Goal: Task Accomplishment & Management: Use online tool/utility

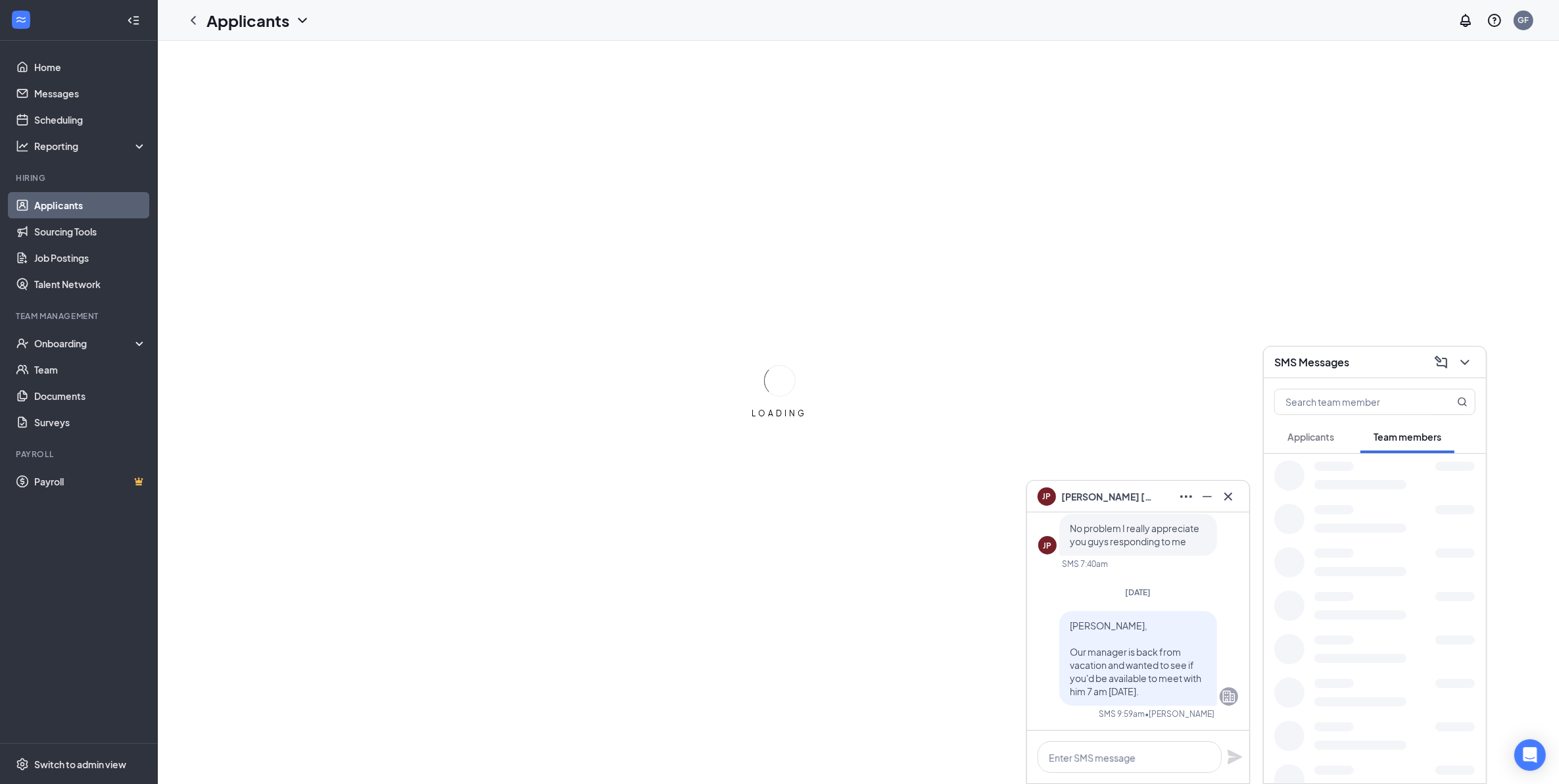
click at [1314, 432] on span "Applicants" at bounding box center [1310, 436] width 47 height 12
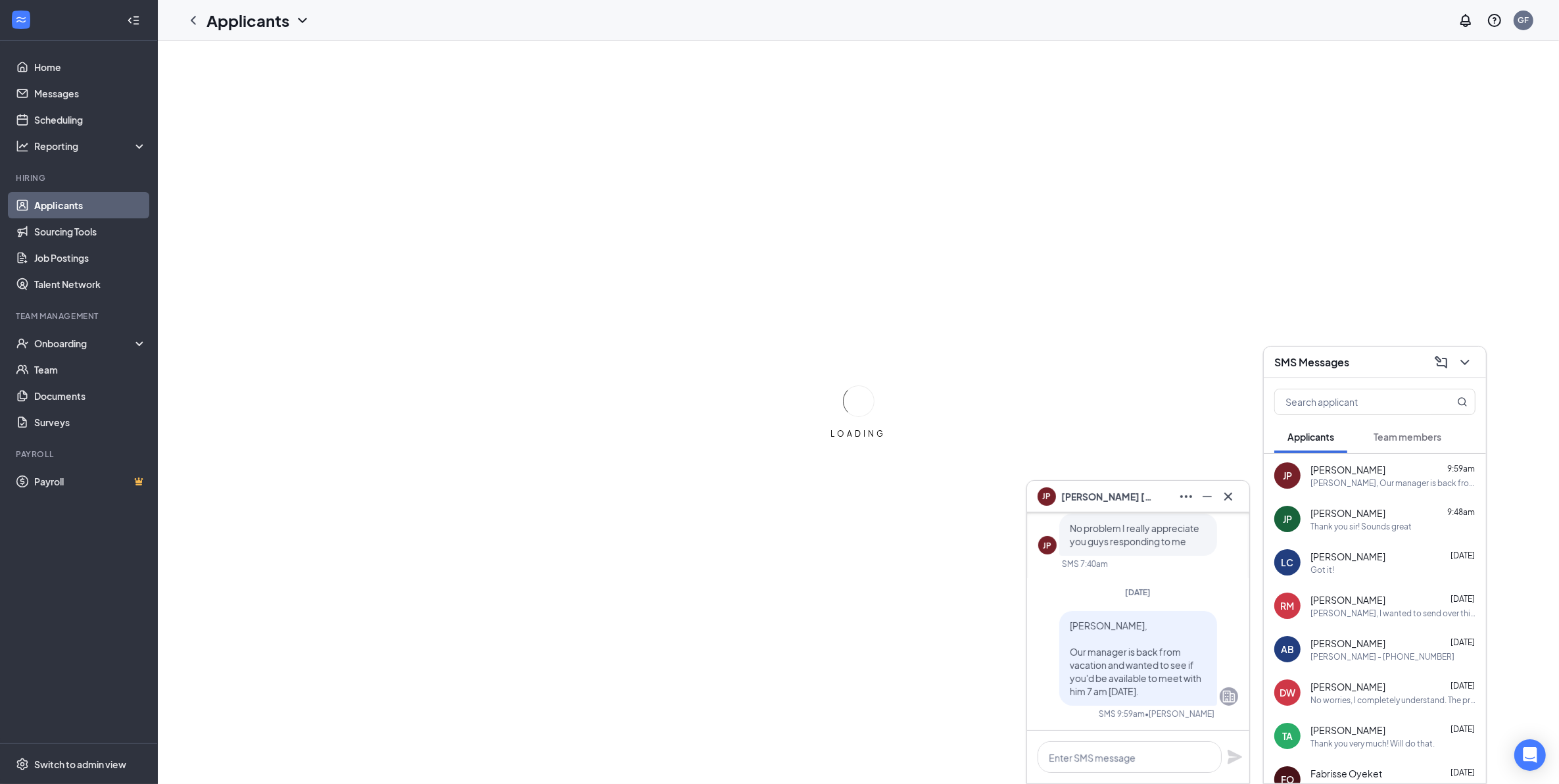
click at [1136, 491] on div "JP [PERSON_NAME]" at bounding box center [1137, 496] width 201 height 21
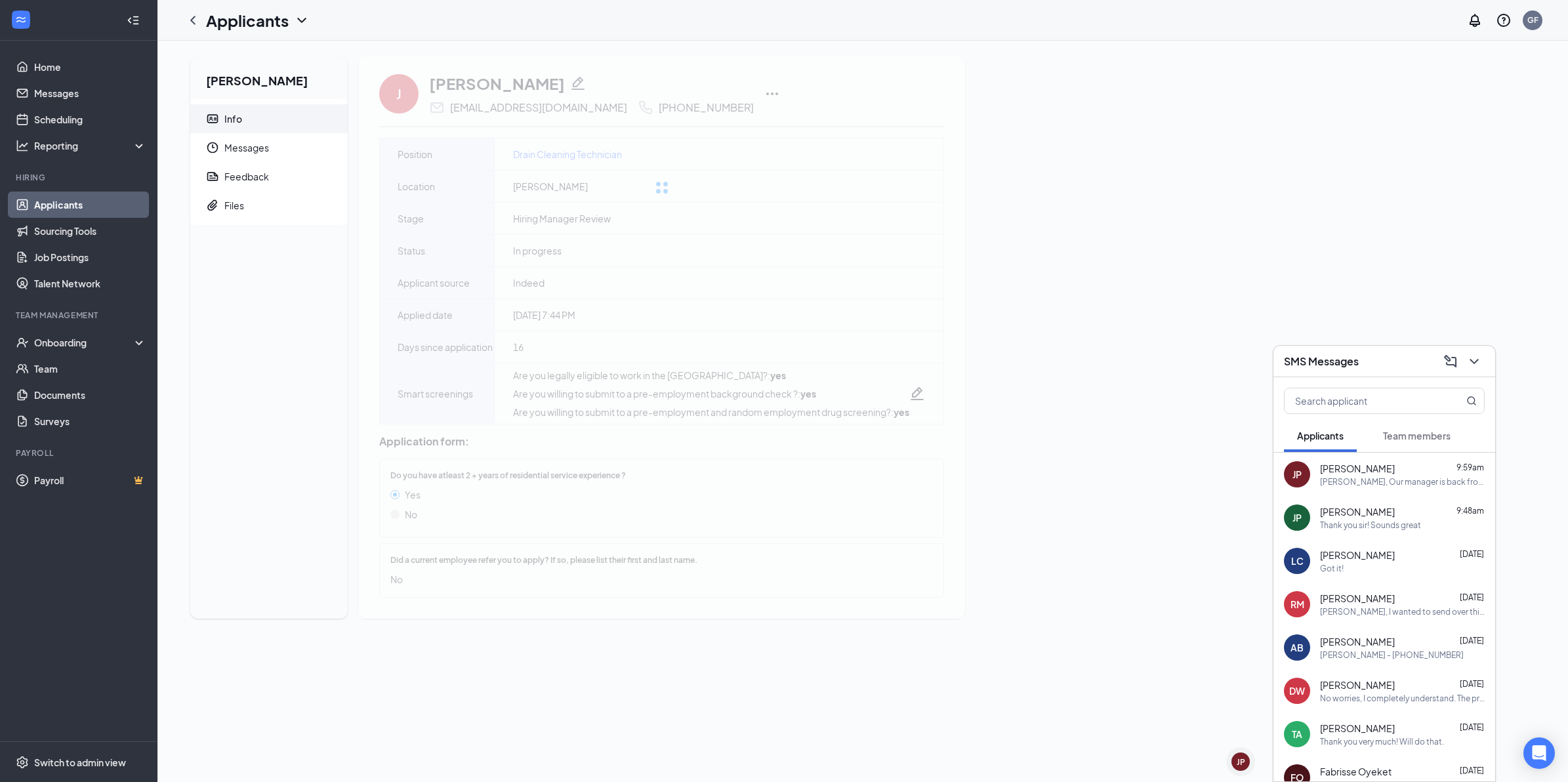
click at [1333, 351] on div "SMS Messages" at bounding box center [1384, 361] width 200 height 20
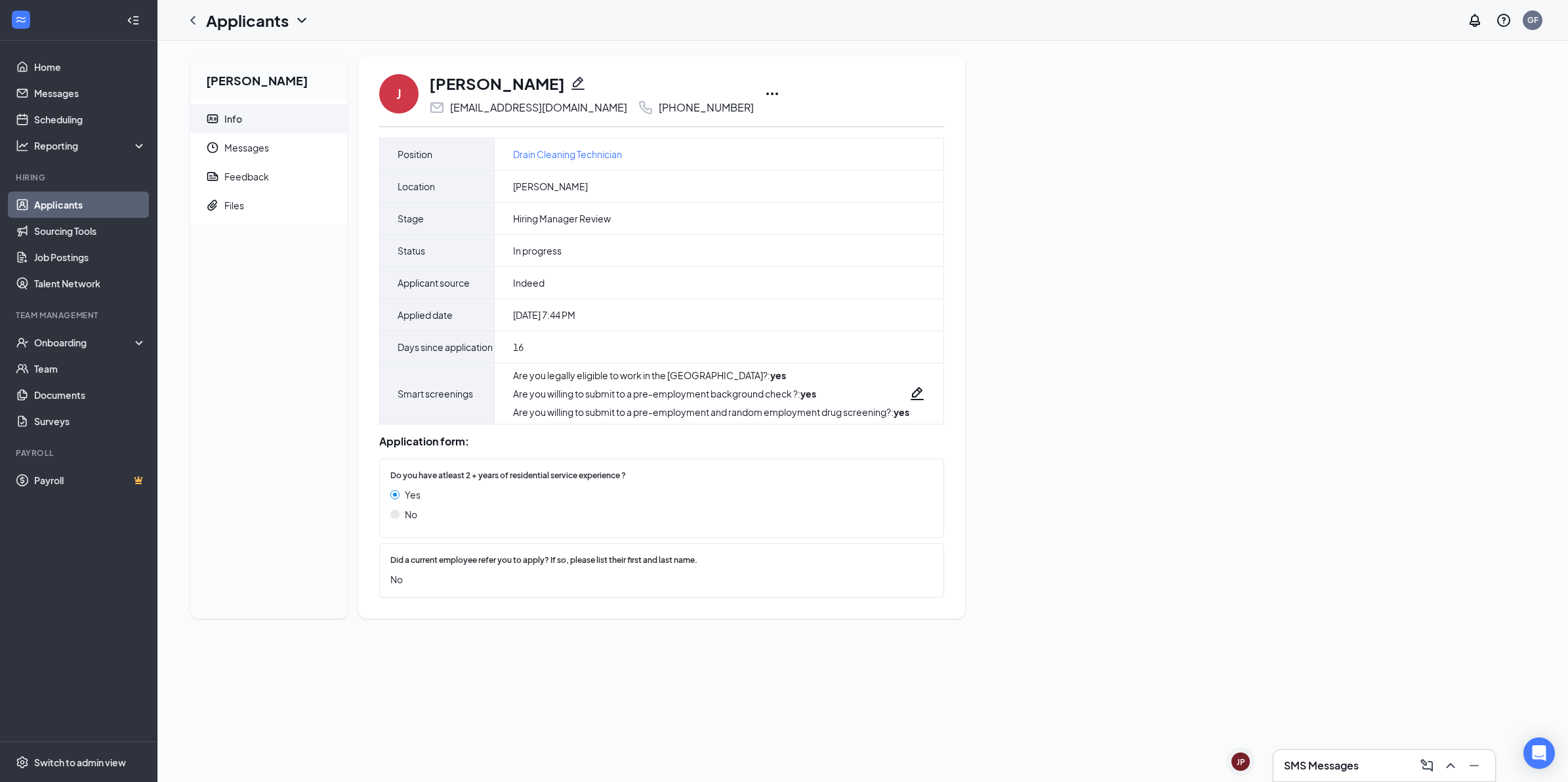
click at [693, 104] on div "[PHONE_NUMBER]" at bounding box center [706, 107] width 95 height 13
click at [697, 106] on div "J [PERSON_NAME] [EMAIL_ADDRESS][DOMAIN_NAME] [PHONE_NUMBER]" at bounding box center [662, 94] width 565 height 43
drag, startPoint x: 693, startPoint y: 105, endPoint x: 617, endPoint y: 103, distance: 76.0
click at [659, 103] on div "[PHONE_NUMBER]" at bounding box center [706, 107] width 95 height 13
drag, startPoint x: 617, startPoint y: 103, endPoint x: 627, endPoint y: 105, distance: 10.2
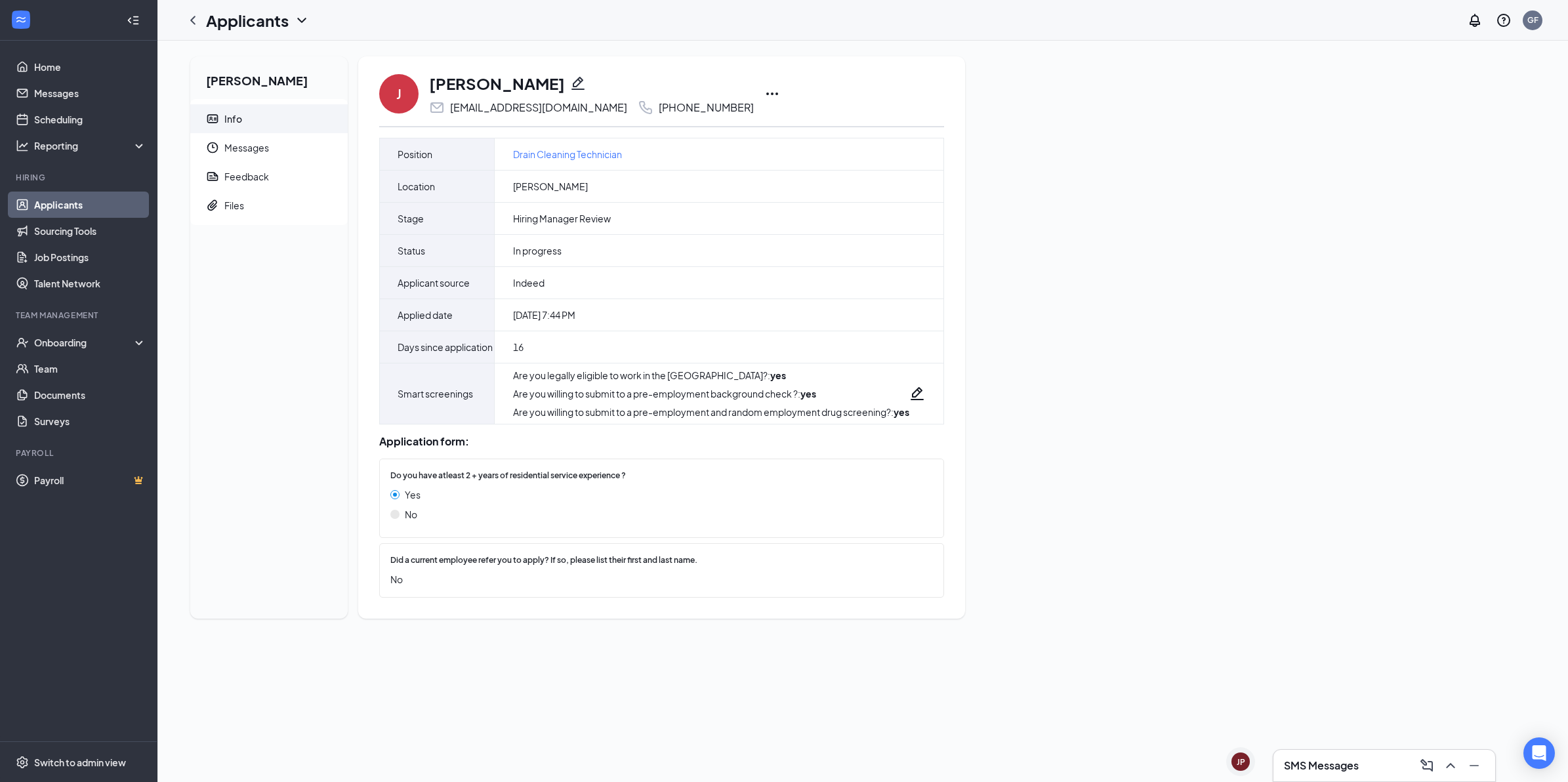
copy div "[PHONE_NUMBER]"
click at [260, 176] on div "Feedback" at bounding box center [246, 176] width 45 height 13
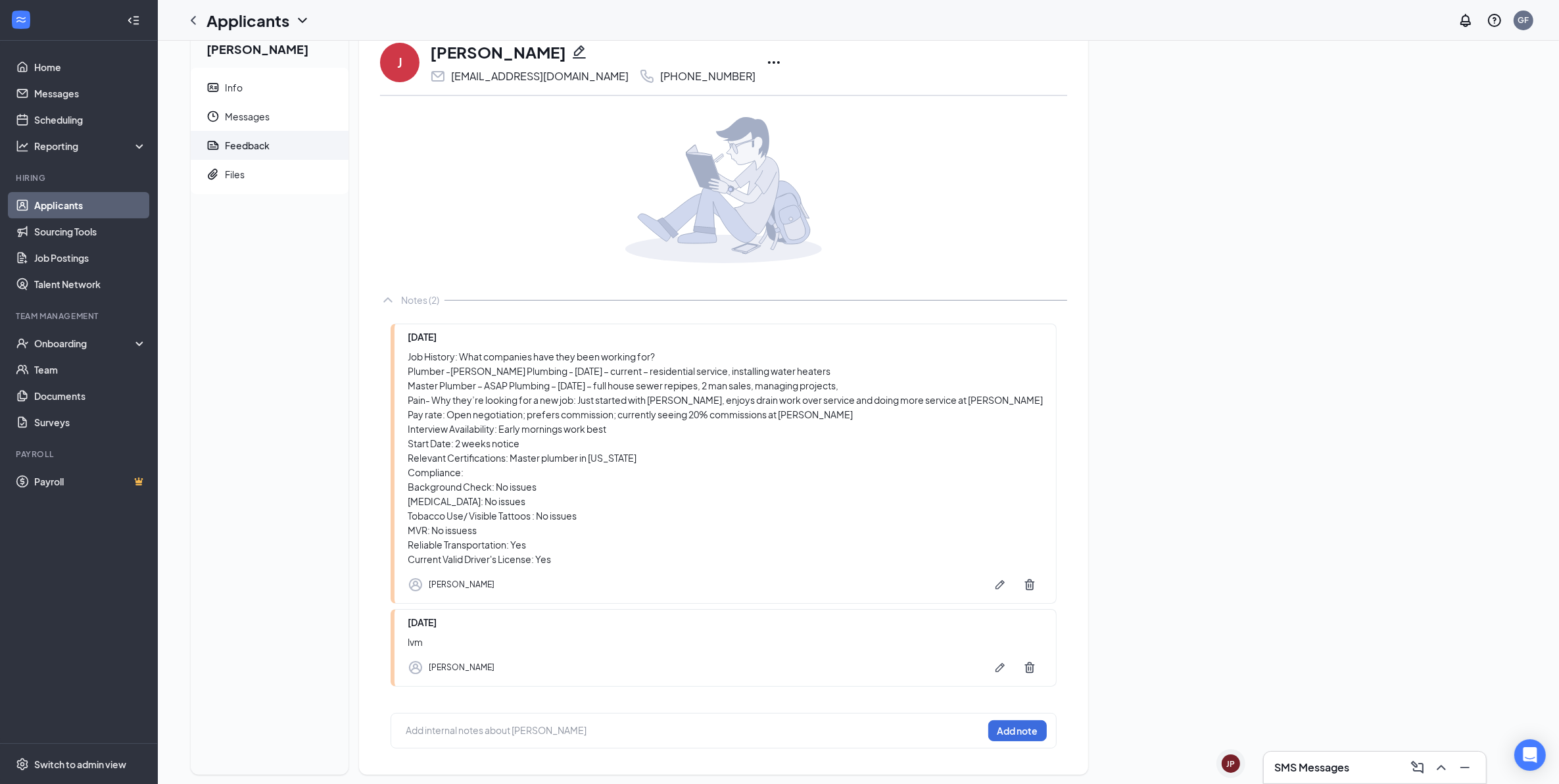
scroll to position [49, 0]
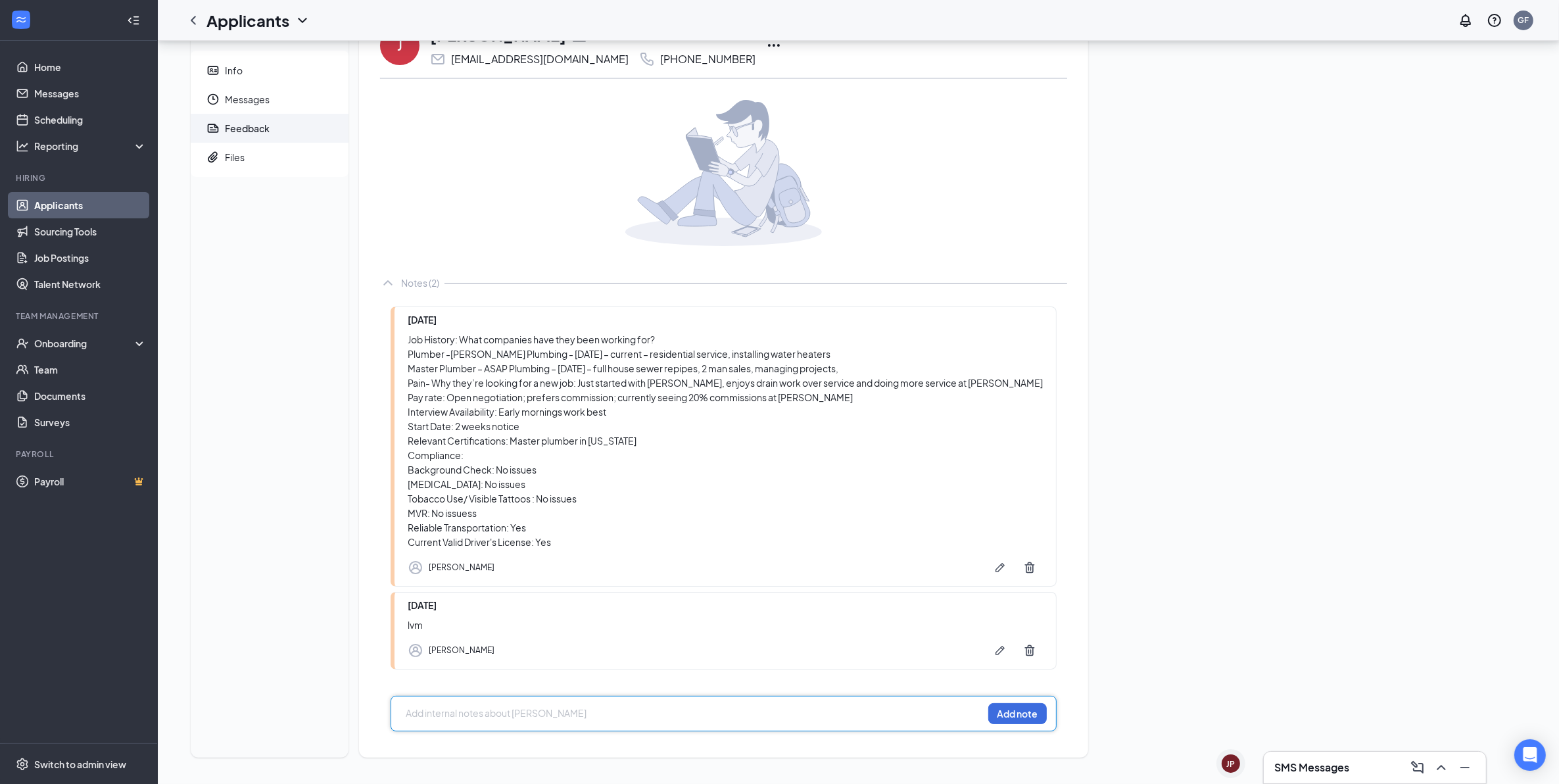
click at [537, 713] on div at bounding box center [694, 713] width 576 height 14
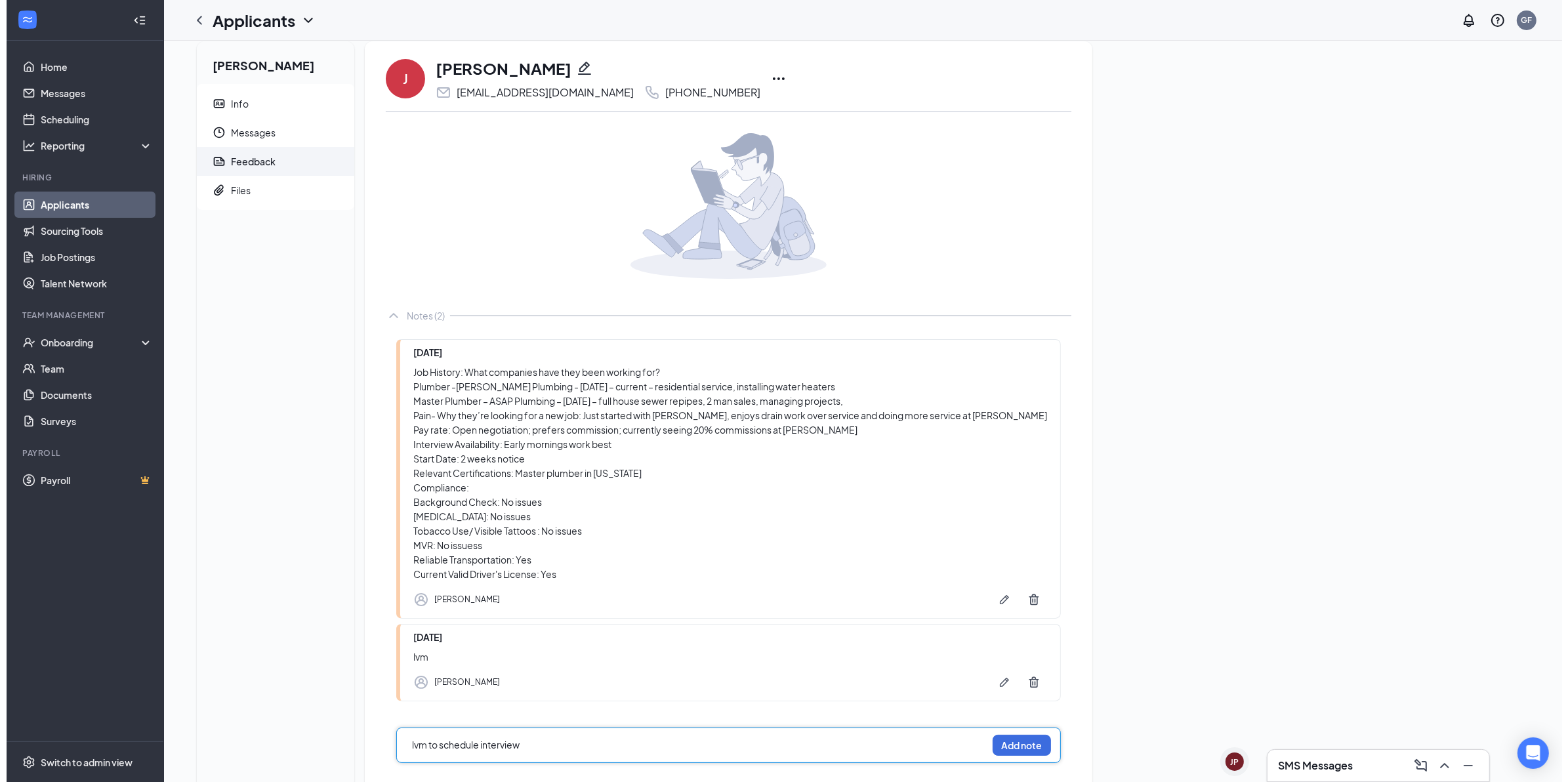
scroll to position [0, 0]
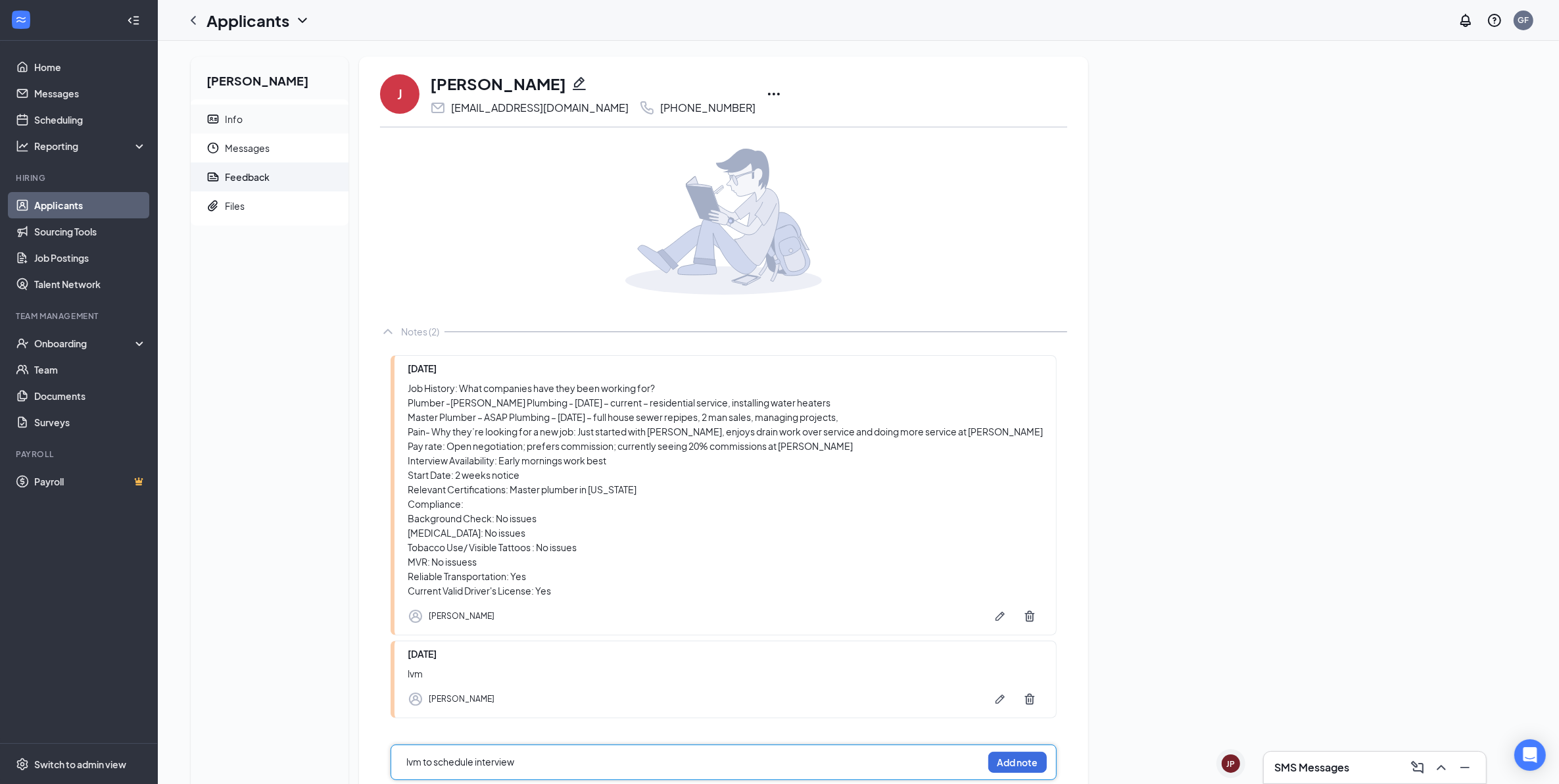
click at [260, 119] on span "Info" at bounding box center [281, 119] width 113 height 29
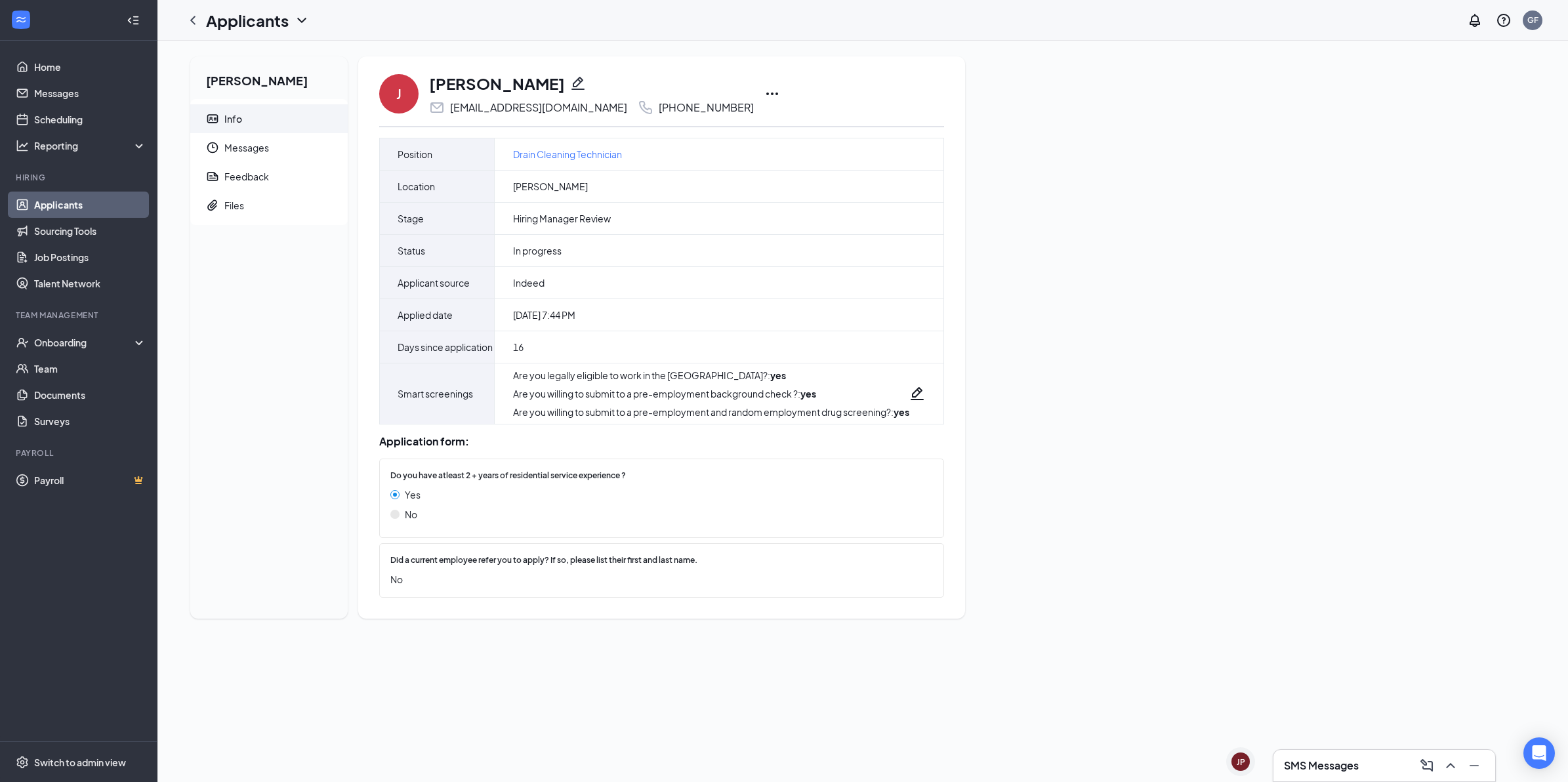
click at [1340, 760] on h3 "SMS Messages" at bounding box center [1321, 765] width 74 height 15
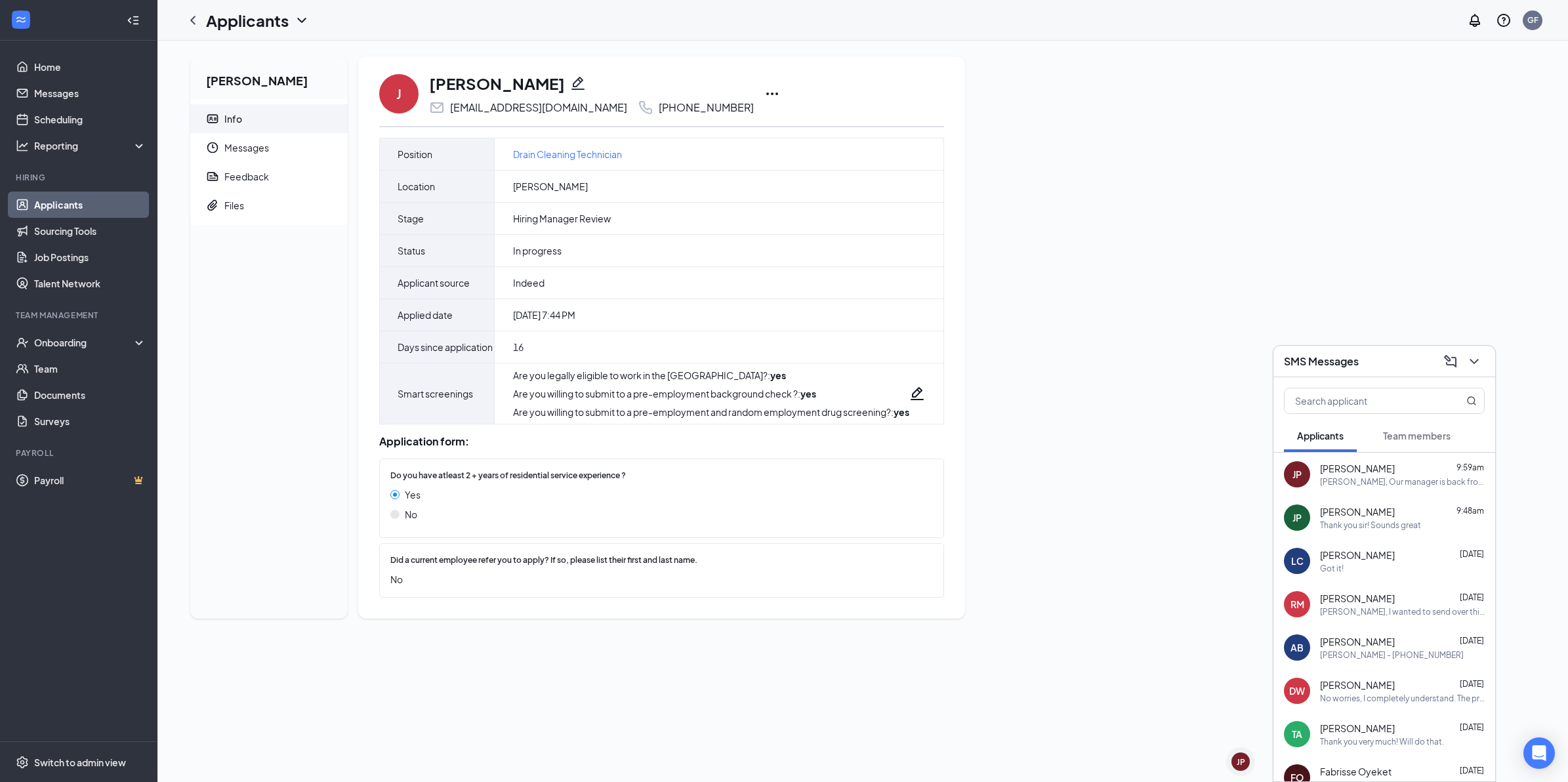
click at [1351, 508] on span "[PERSON_NAME]" at bounding box center [1357, 511] width 74 height 13
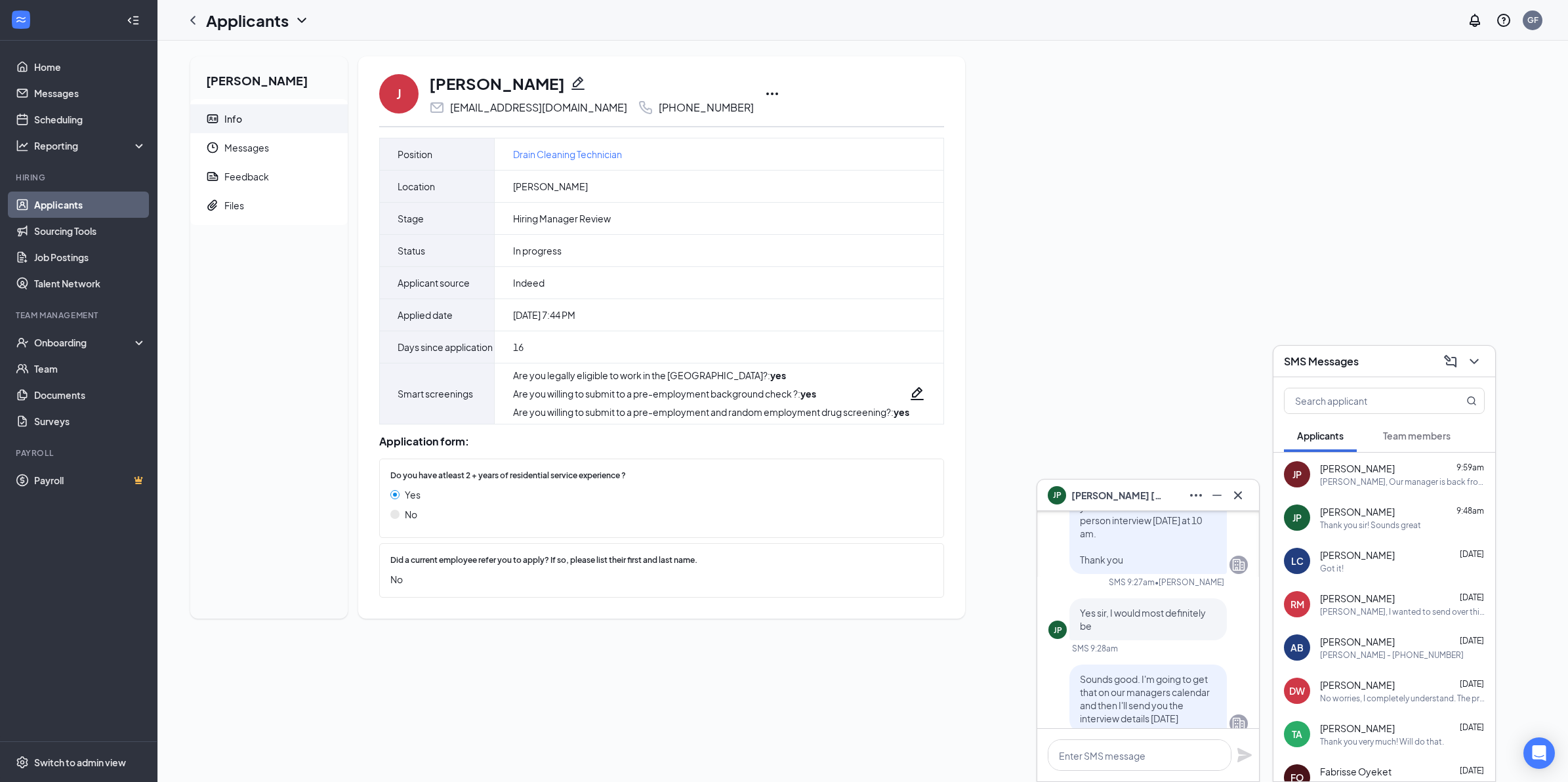
scroll to position [-164, 0]
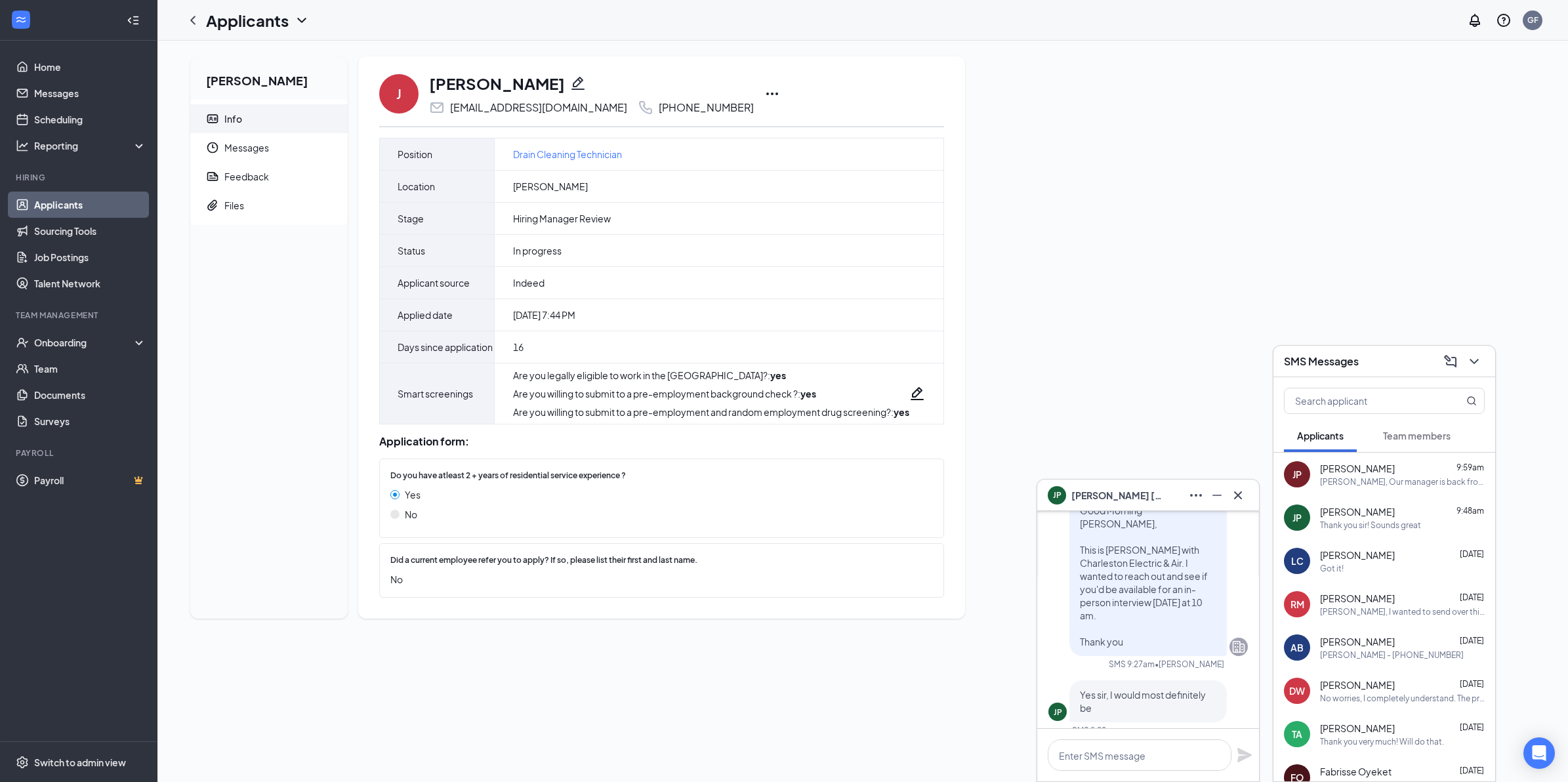
click at [1155, 493] on div "[PERSON_NAME]" at bounding box center [1148, 495] width 200 height 21
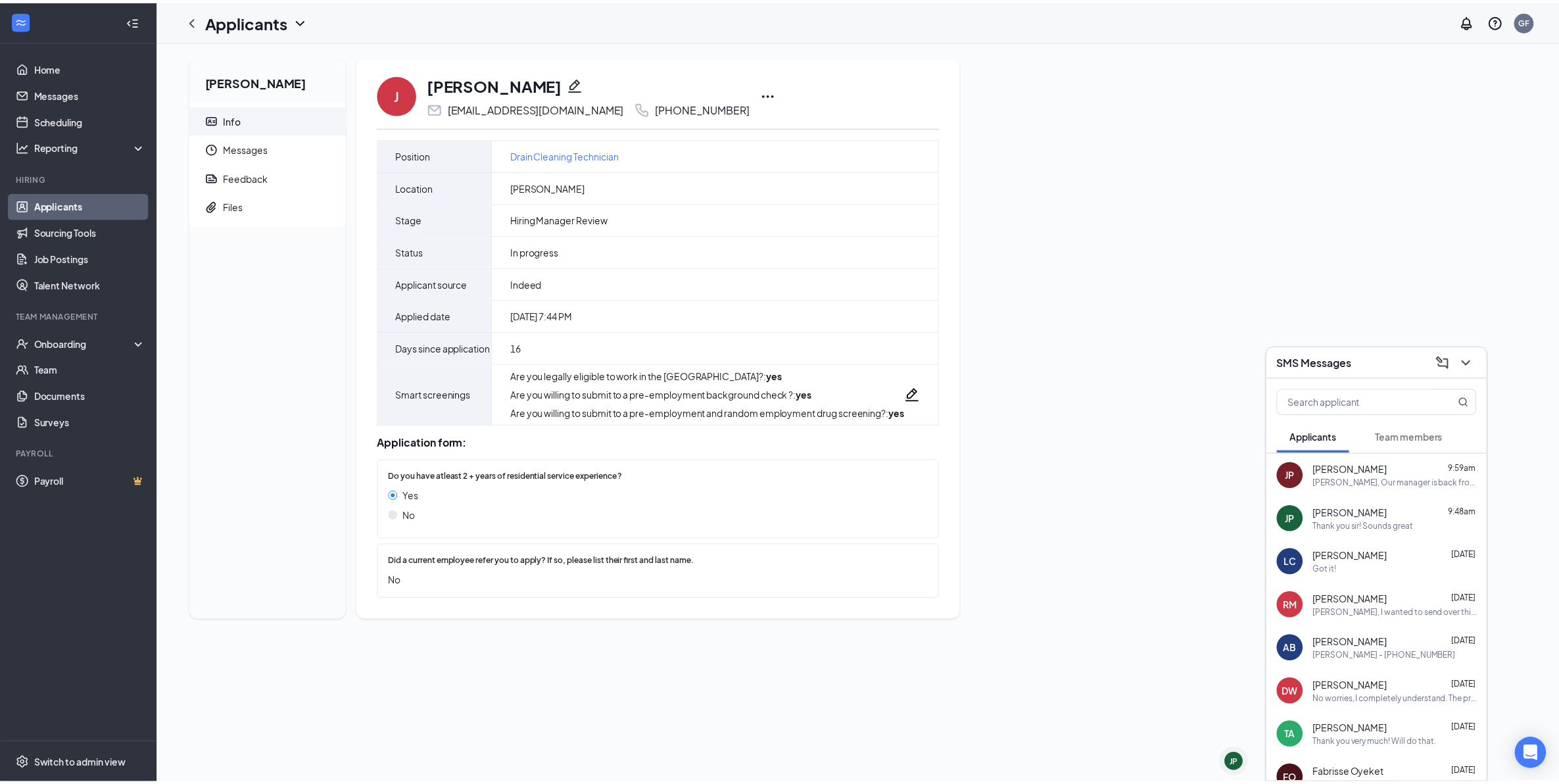
scroll to position [0, 0]
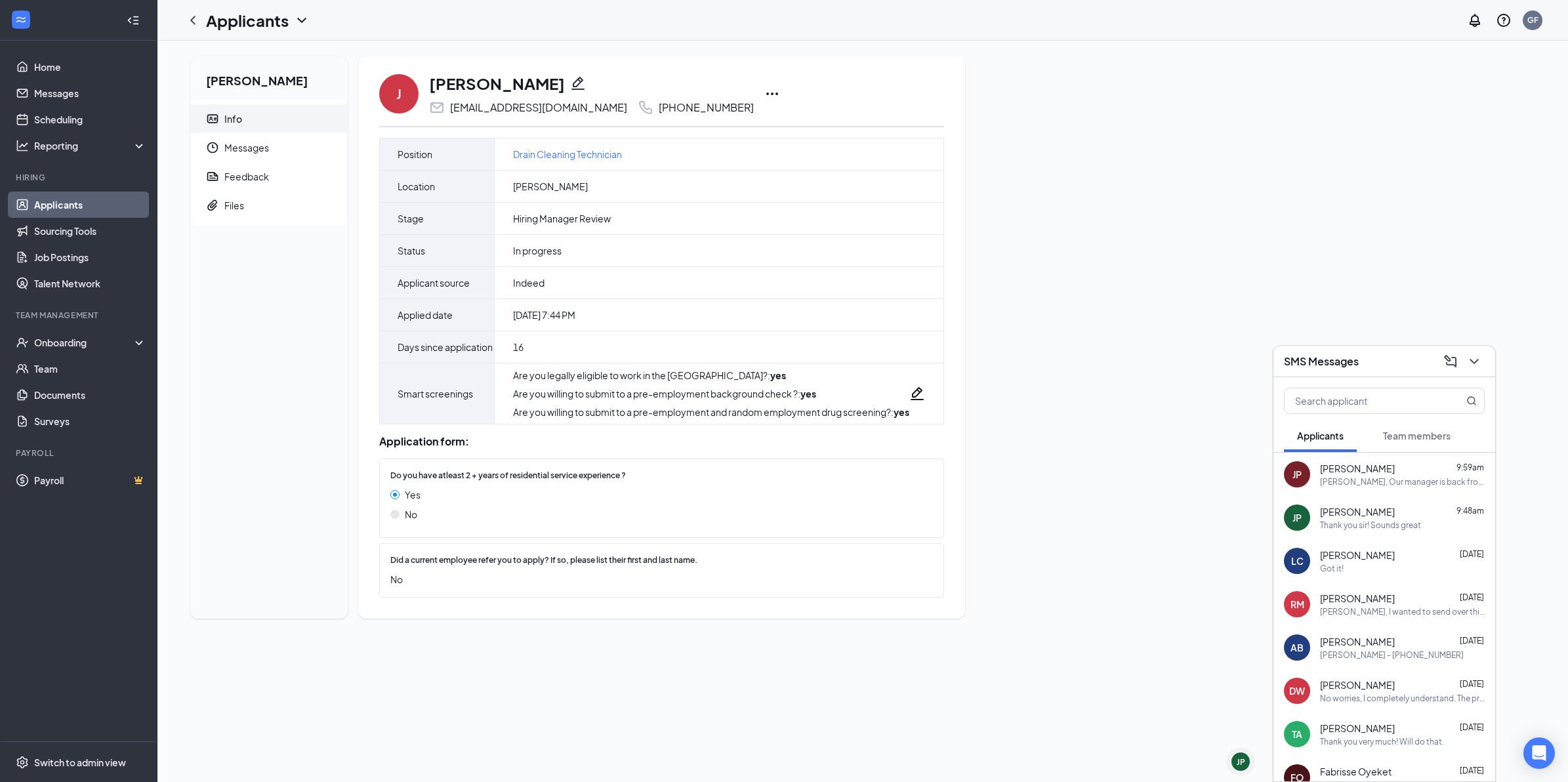
drag, startPoint x: 1322, startPoint y: 372, endPoint x: 1317, endPoint y: 378, distance: 7.8
click at [1323, 371] on div "SMS Messages" at bounding box center [1384, 361] width 222 height 31
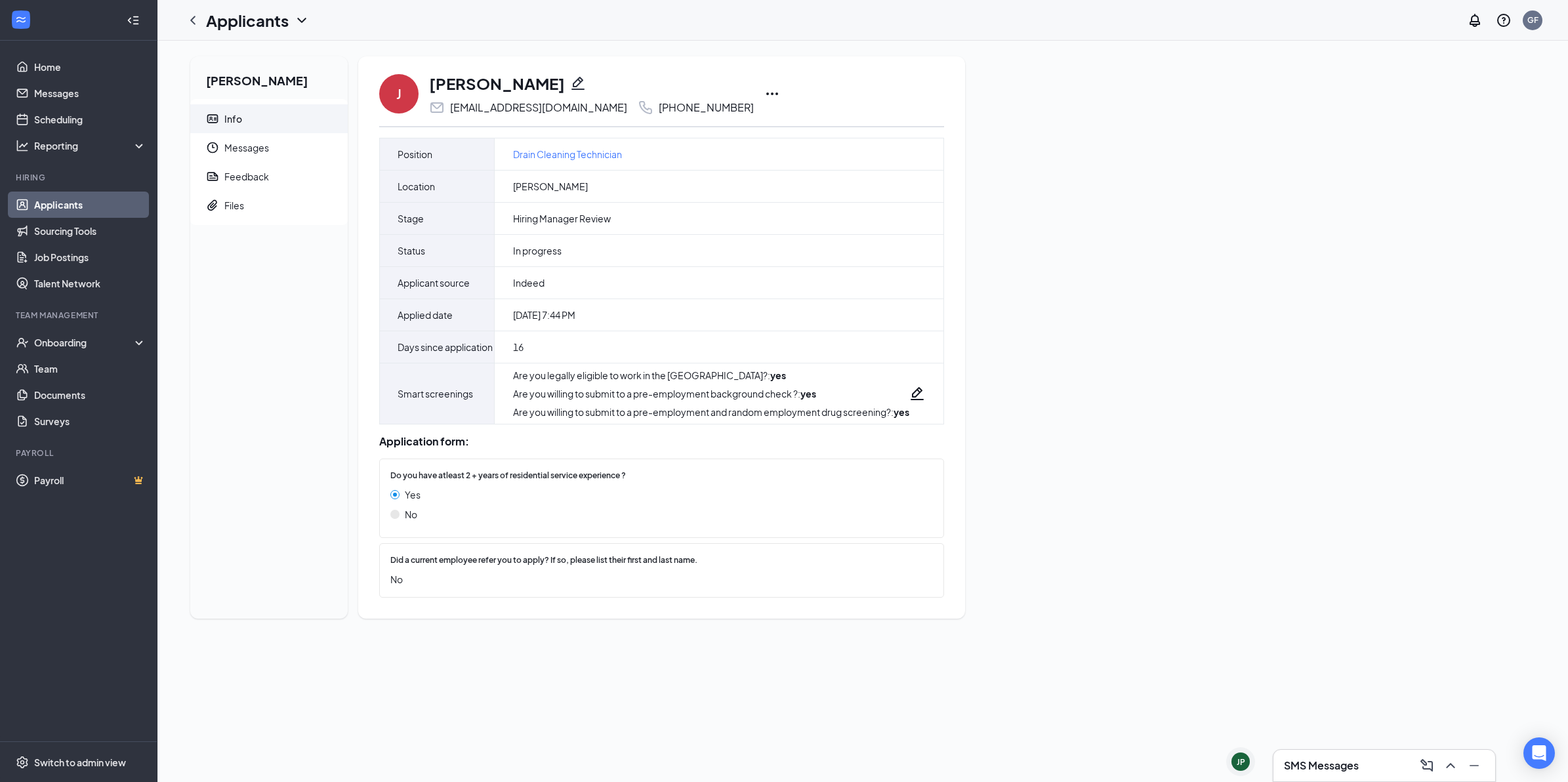
click at [1098, 645] on div "[PERSON_NAME] Info Messages Feedback Files [PERSON_NAME] [EMAIL_ADDRESS][DOMAIN…" at bounding box center [862, 342] width 1411 height 604
click at [66, 62] on link "Home" at bounding box center [90, 67] width 112 height 26
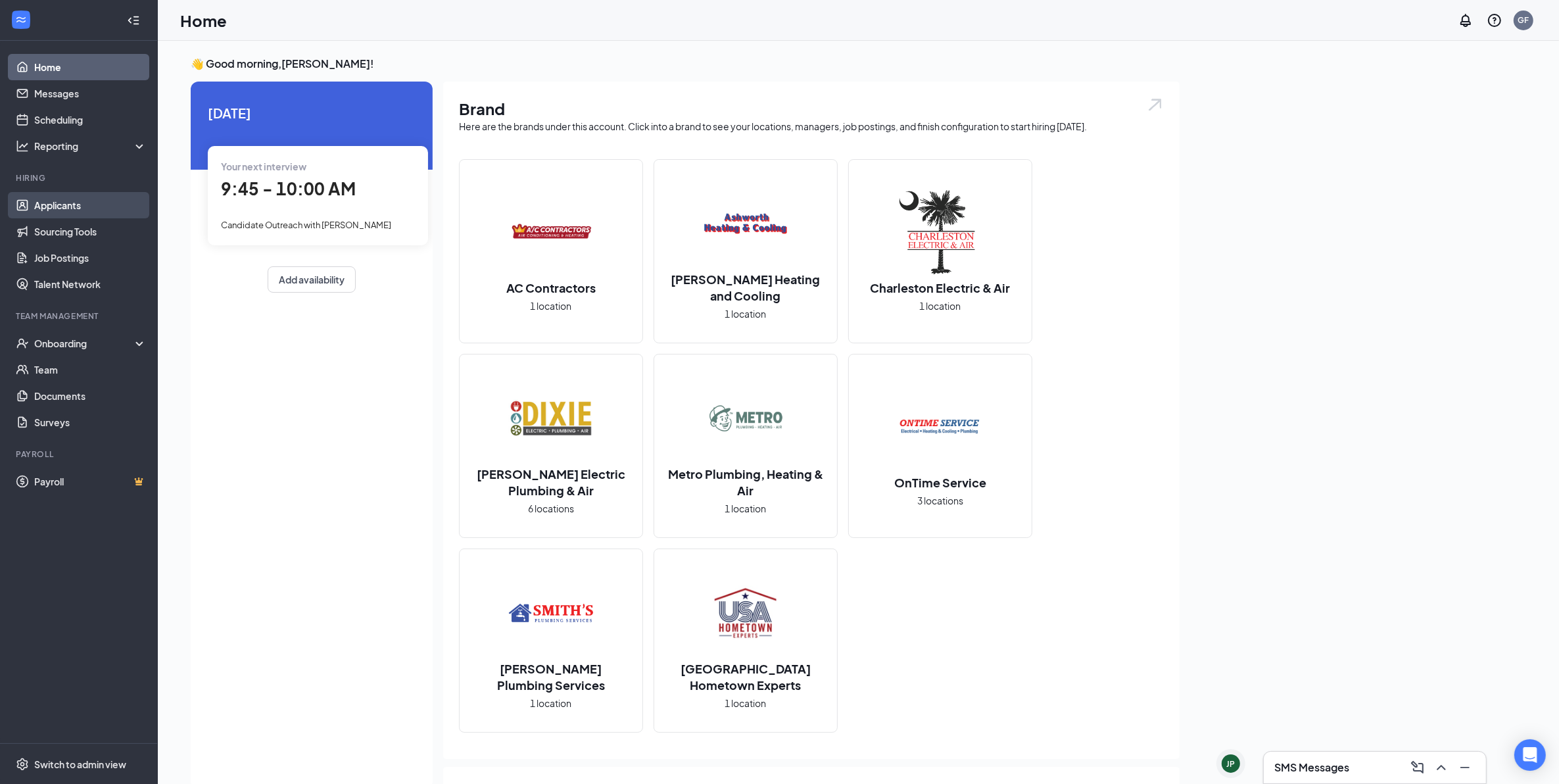
click at [84, 204] on link "Applicants" at bounding box center [90, 205] width 112 height 26
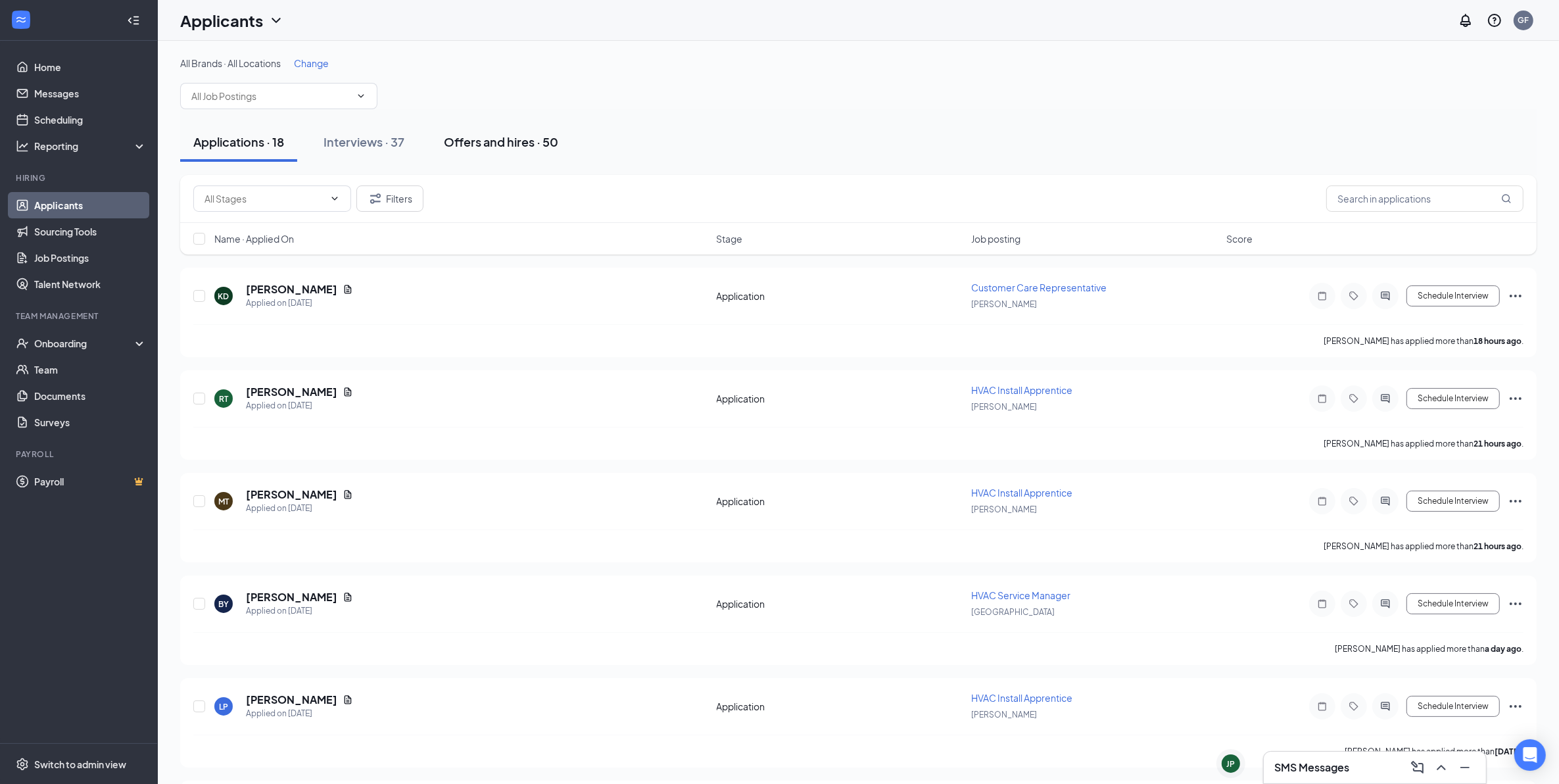
click at [524, 145] on div "Offers and hires · 50" at bounding box center [501, 141] width 115 height 16
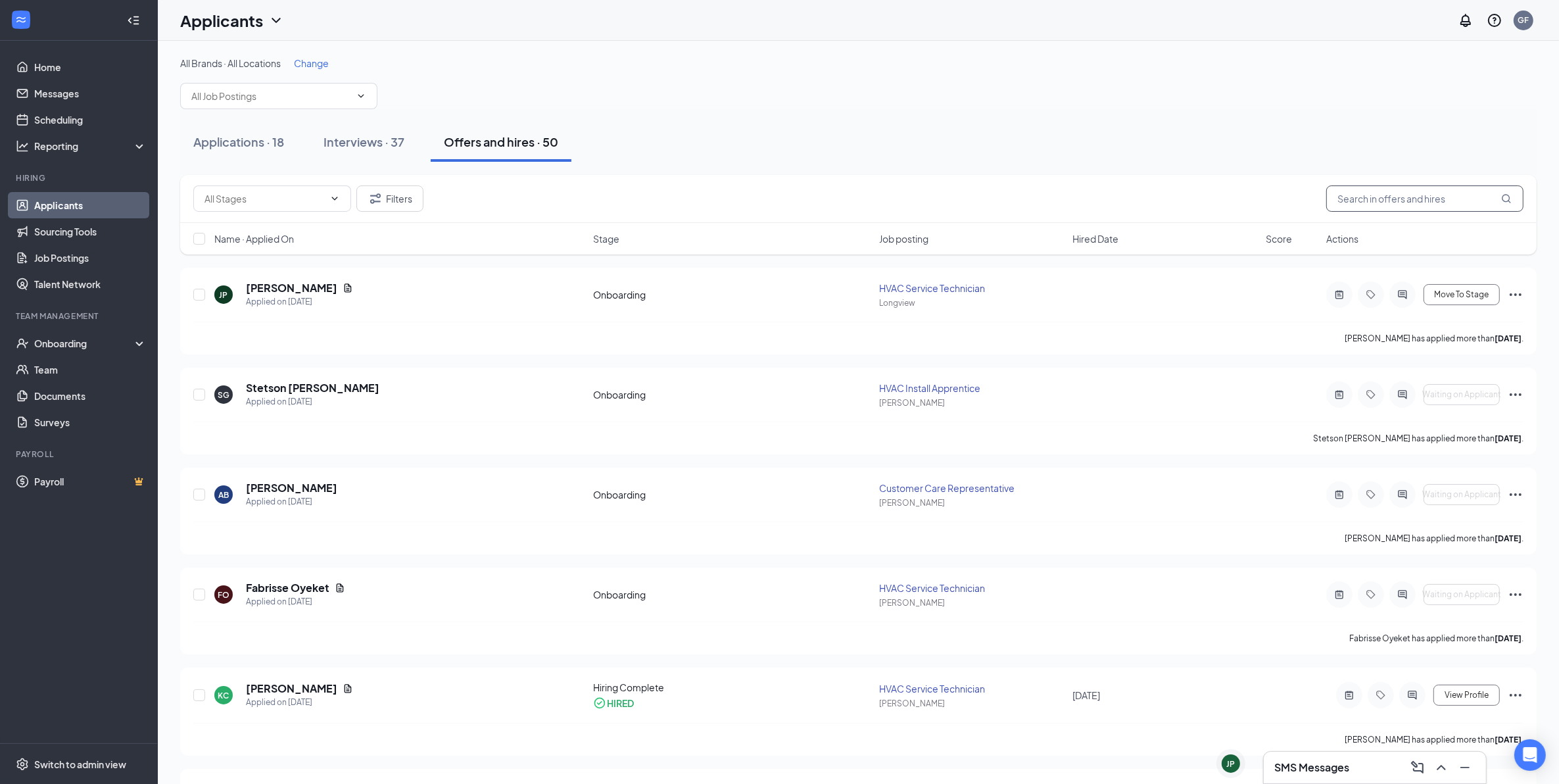
click at [1346, 197] on input "text" at bounding box center [1425, 199] width 197 height 26
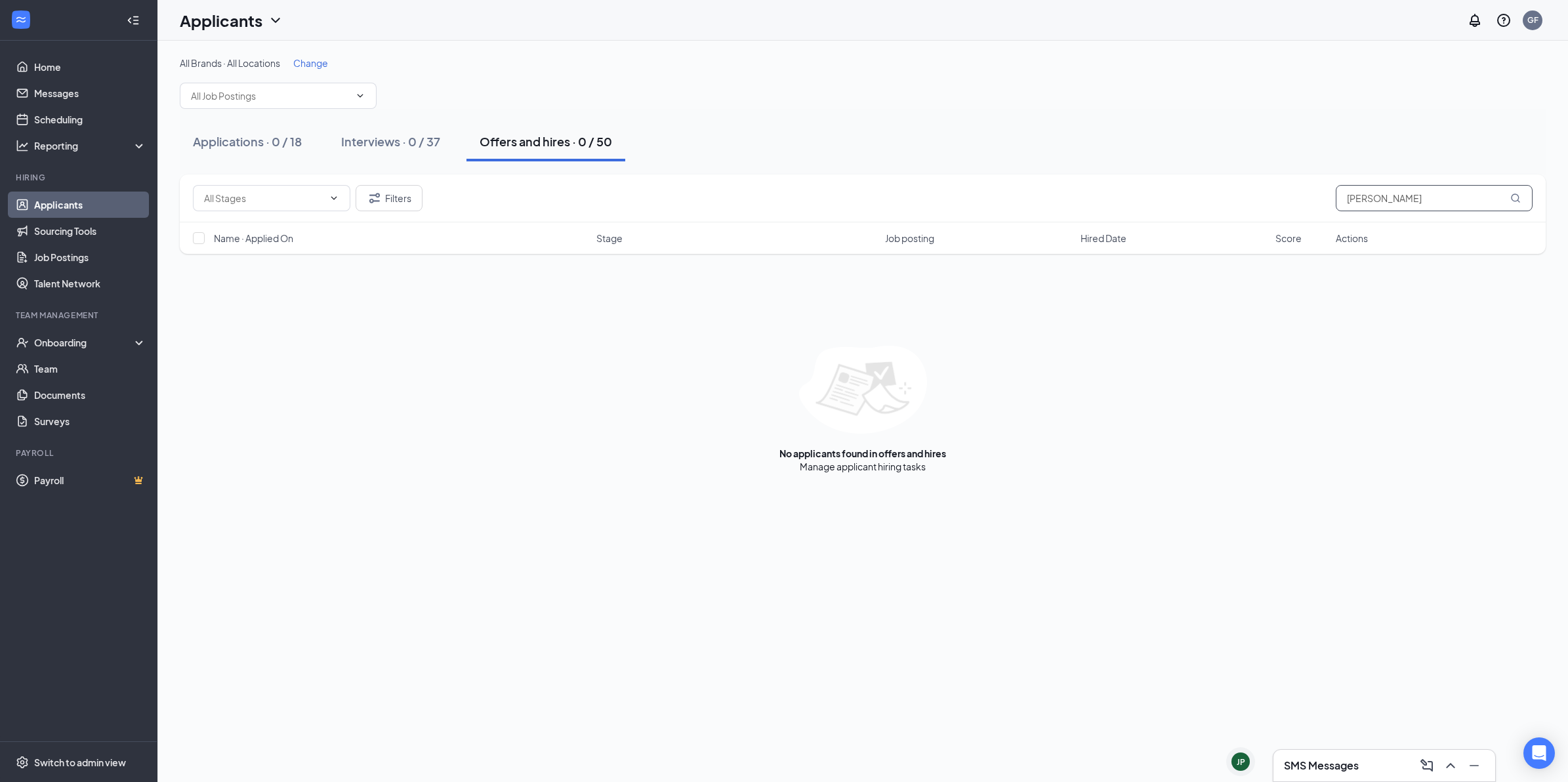
type input "[PERSON_NAME]"
click at [359, 137] on div "Interviews · 0 / 37" at bounding box center [390, 140] width 99 height 16
type input "d"
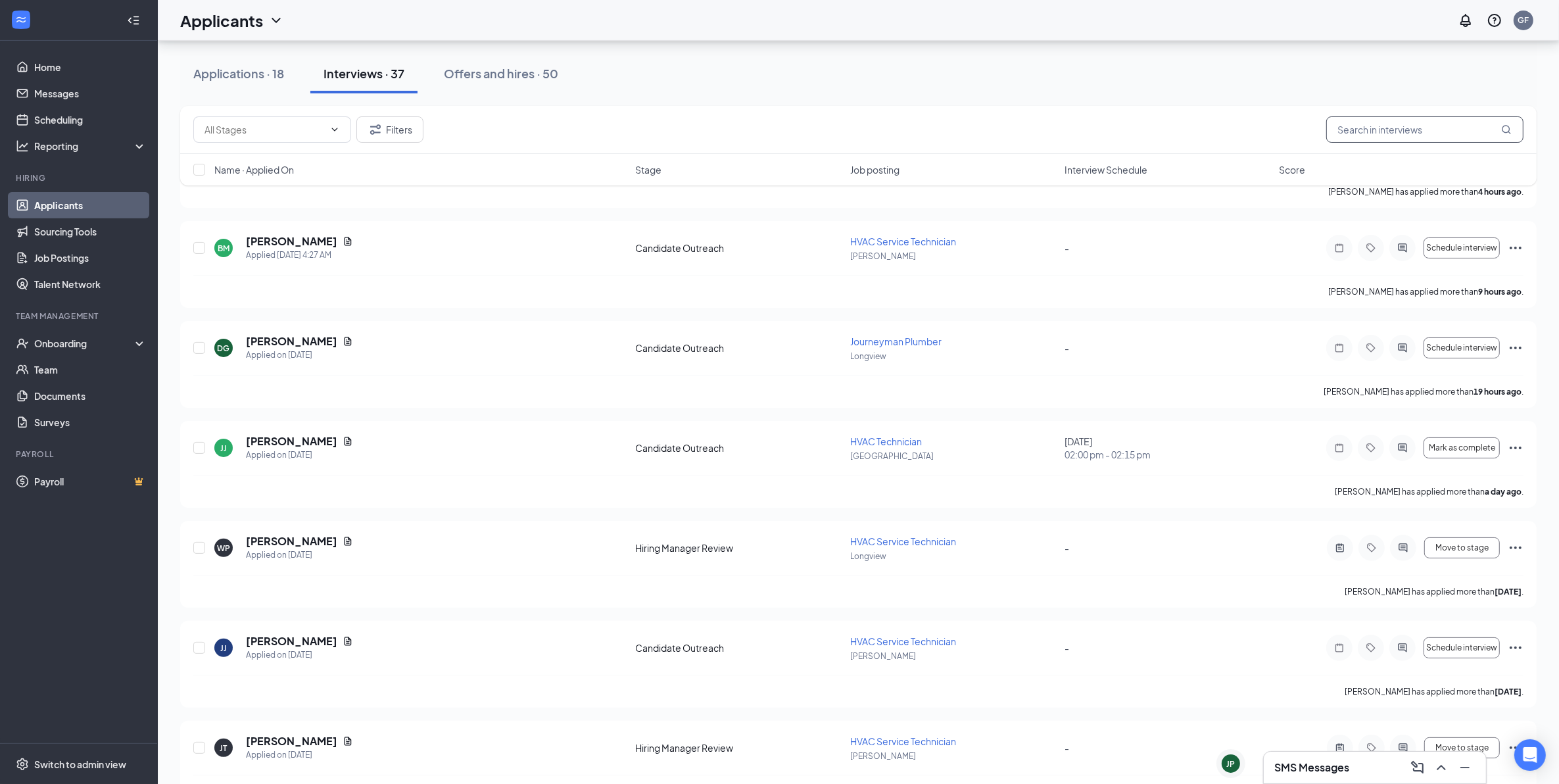
scroll to position [575, 0]
